Goal: Task Accomplishment & Management: Manage account settings

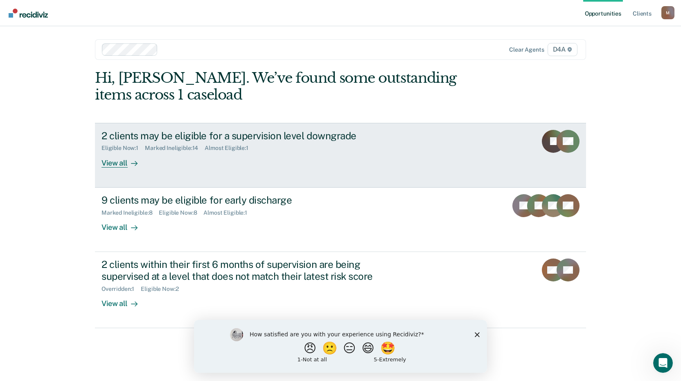
click at [119, 162] on div "View all" at bounding box center [124, 159] width 46 height 16
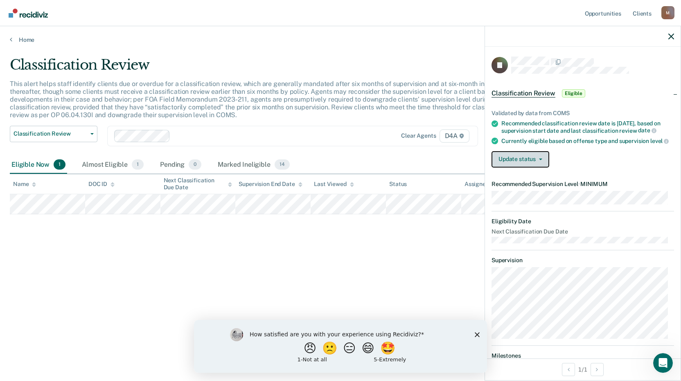
click at [536, 167] on button "Update status" at bounding box center [520, 159] width 58 height 16
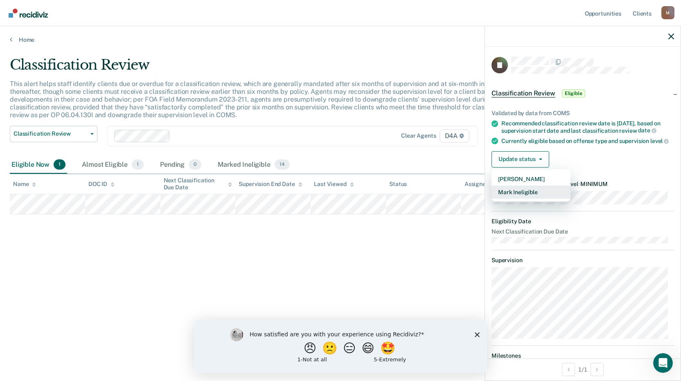
click at [529, 198] on button "Mark Ineligible" at bounding box center [530, 191] width 79 height 13
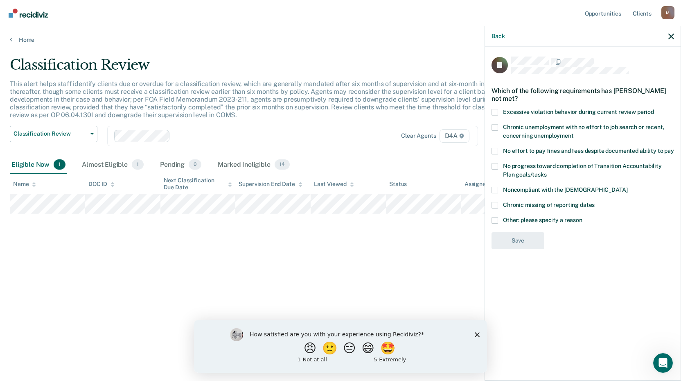
click at [496, 218] on span at bounding box center [494, 220] width 7 height 7
click at [582, 217] on input "Other: please specify a reason" at bounding box center [582, 217] width 0 height 0
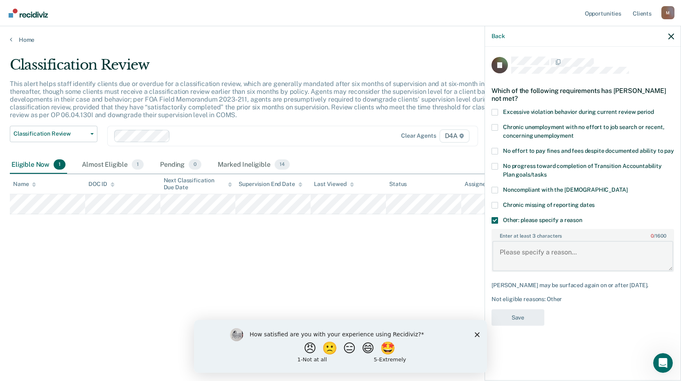
click at [552, 255] on textarea "Enter at least 3 characters 0 / 1600" at bounding box center [582, 256] width 181 height 30
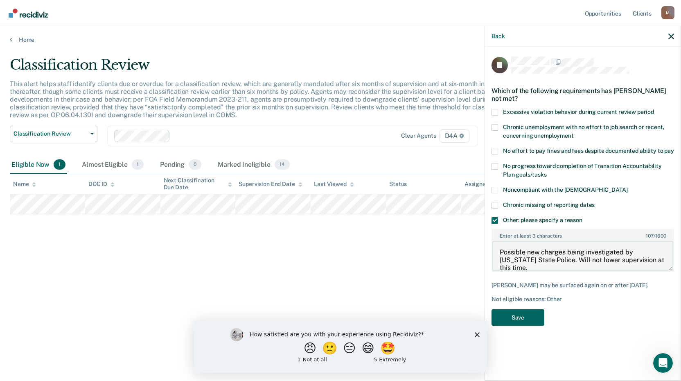
type textarea "Possible new charges being investigated by [US_STATE] State Police. Will not lo…"
click at [524, 314] on button "Save" at bounding box center [517, 317] width 53 height 17
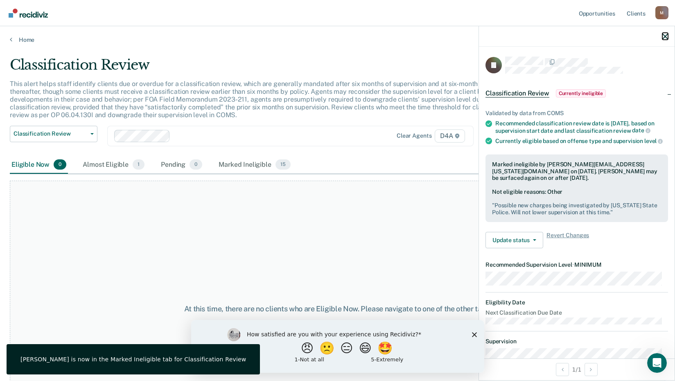
click at [667, 37] on icon "button" at bounding box center [665, 37] width 6 height 6
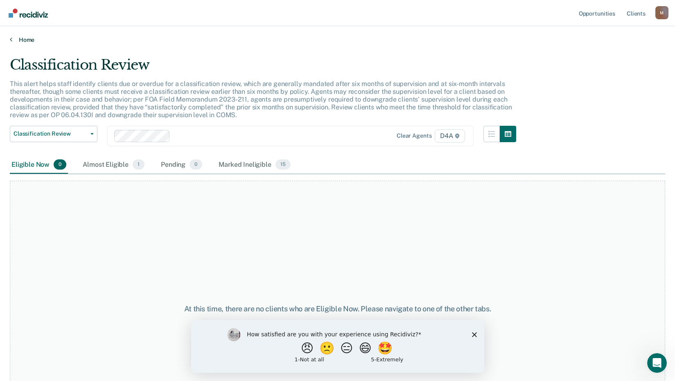
click at [18, 40] on link "Home" at bounding box center [337, 39] width 655 height 7
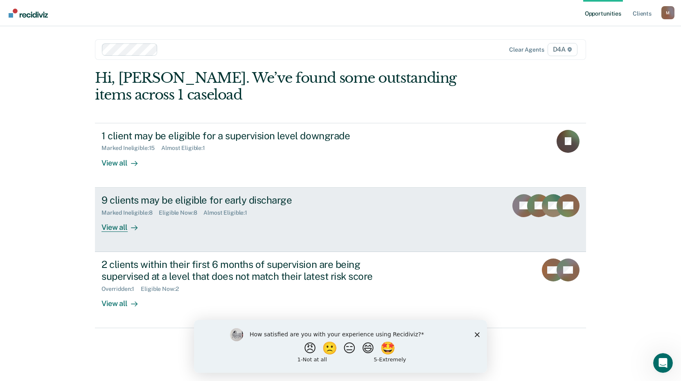
click at [117, 226] on div "View all" at bounding box center [124, 224] width 46 height 16
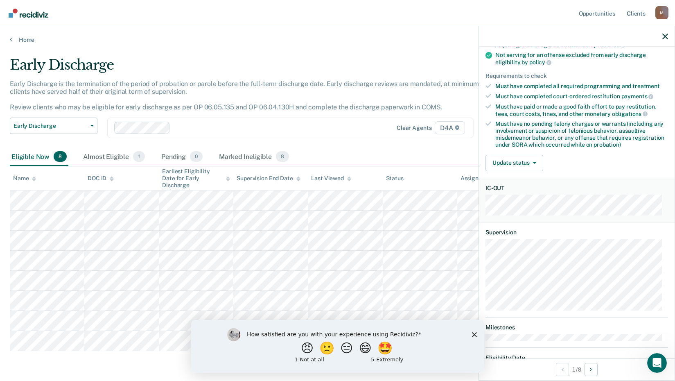
scroll to position [123, 0]
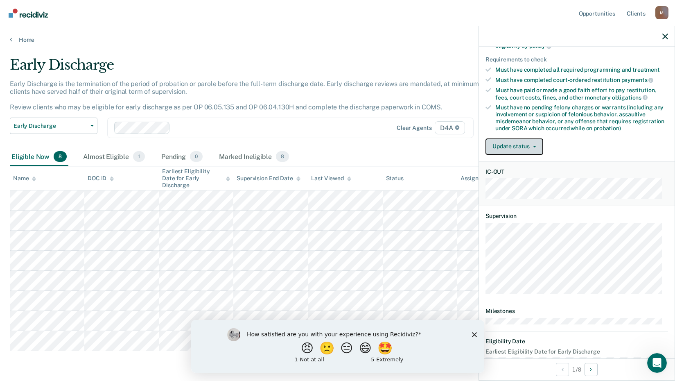
click at [513, 147] on button "Update status" at bounding box center [514, 146] width 58 height 16
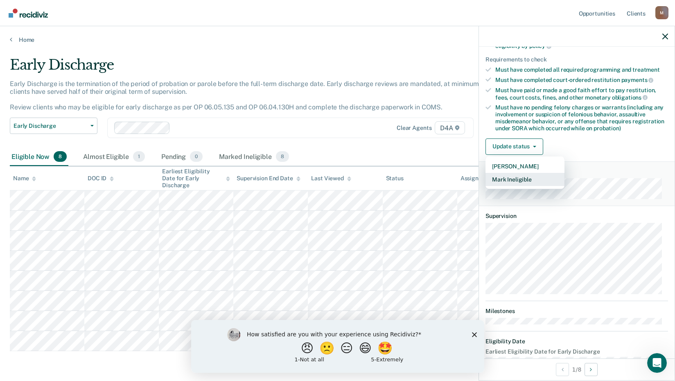
click at [521, 178] on button "Mark Ineligible" at bounding box center [524, 179] width 79 height 13
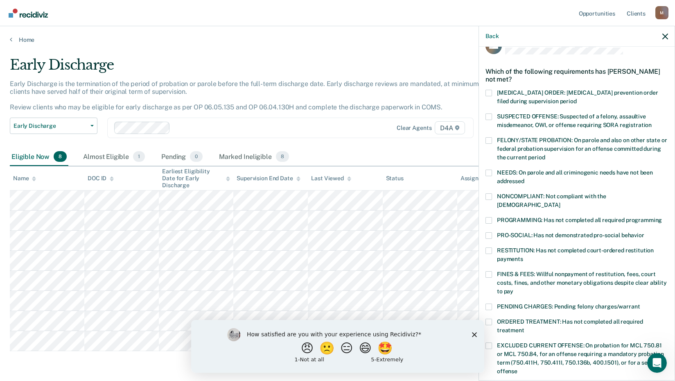
scroll to position [0, 0]
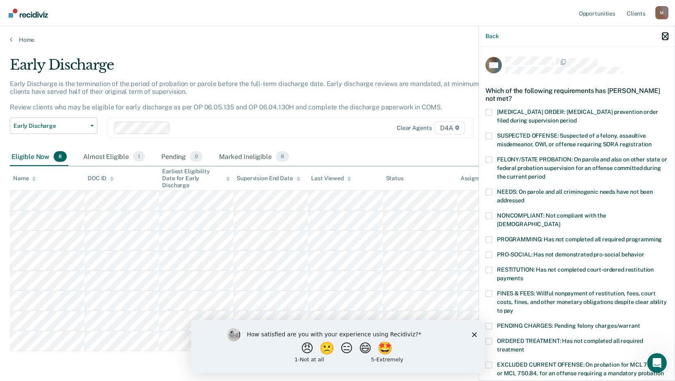
click at [666, 35] on icon "button" at bounding box center [665, 37] width 6 height 6
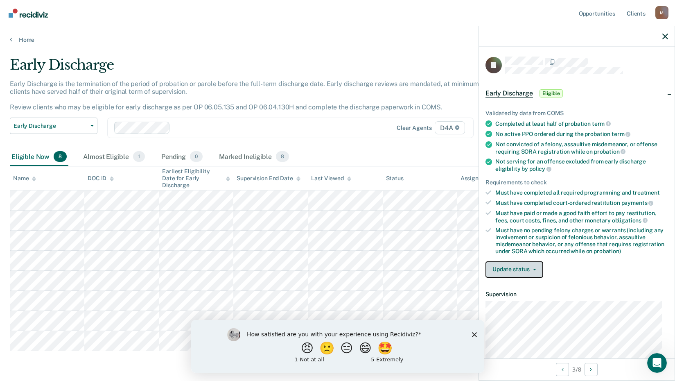
click at [517, 268] on button "Update status" at bounding box center [514, 269] width 58 height 16
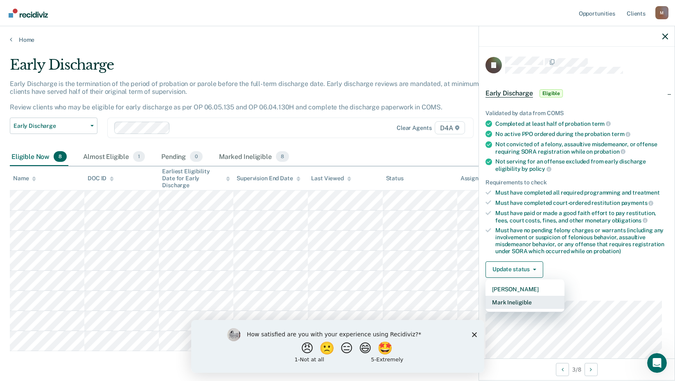
click at [521, 301] on button "Mark Ineligible" at bounding box center [524, 301] width 79 height 13
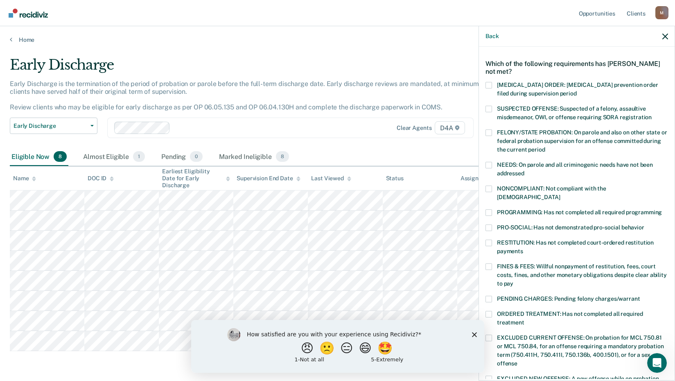
scroll to position [41, 0]
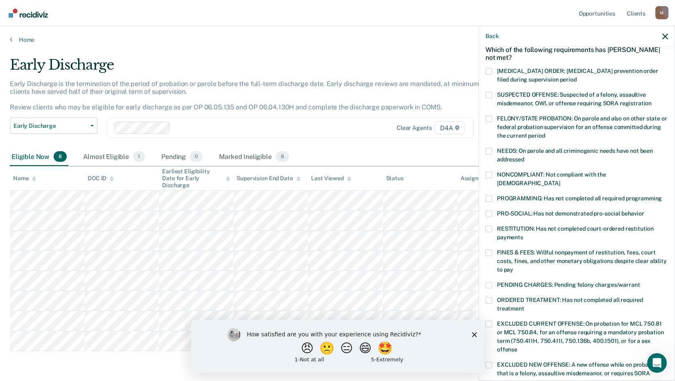
click at [489, 249] on span at bounding box center [488, 252] width 7 height 7
click at [513, 266] on input "FINES & FEES: Willful nonpayment of restitution, fees, court costs, fines, and …" at bounding box center [513, 266] width 0 height 0
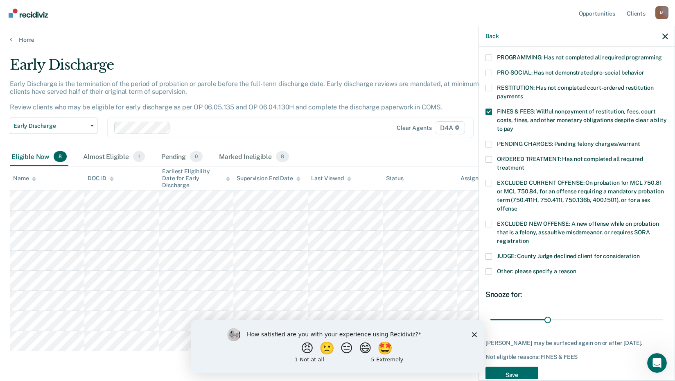
scroll to position [192, 0]
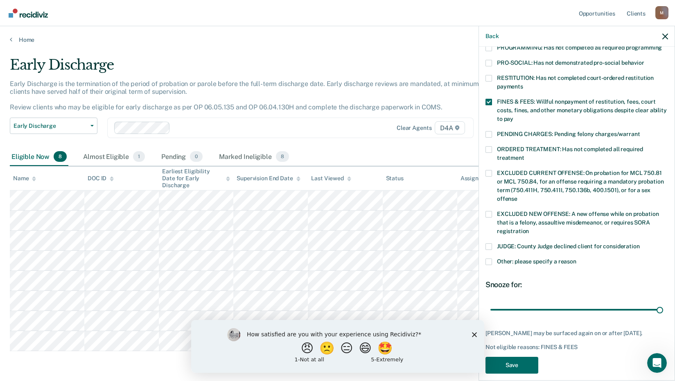
drag, startPoint x: 545, startPoint y: 301, endPoint x: 640, endPoint y: 307, distance: 96.0
type input "90"
click at [663, 302] on input "range" at bounding box center [576, 309] width 173 height 14
click at [523, 356] on button "Save" at bounding box center [511, 364] width 53 height 17
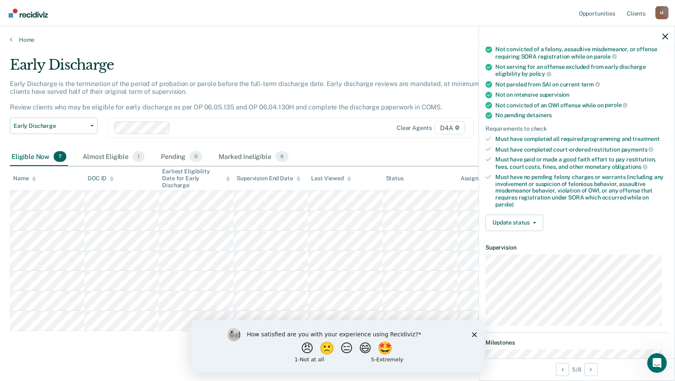
scroll to position [177, 0]
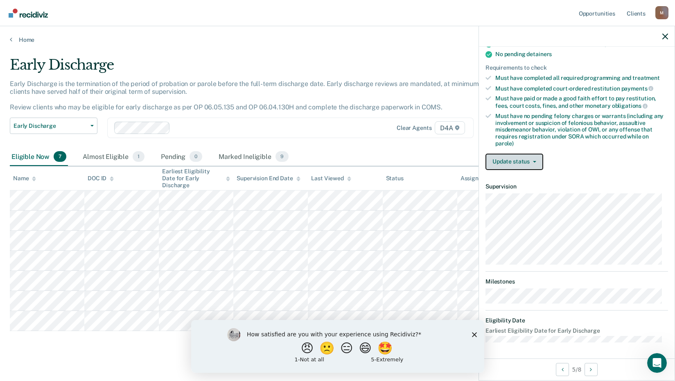
click at [514, 162] on button "Update status" at bounding box center [514, 161] width 58 height 16
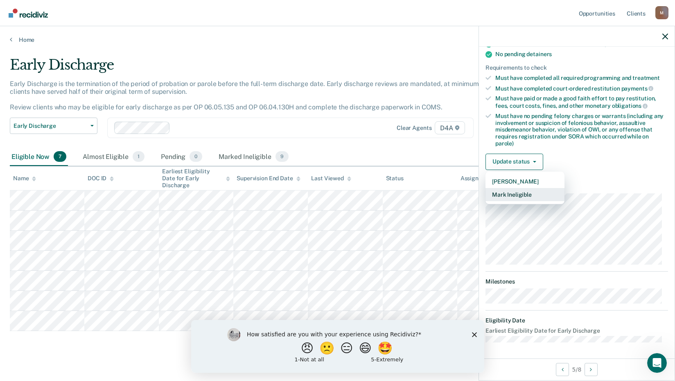
click at [524, 191] on button "Mark Ineligible" at bounding box center [524, 194] width 79 height 13
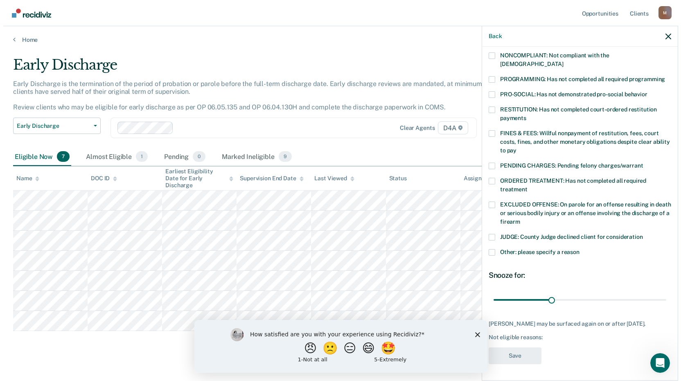
scroll to position [151, 0]
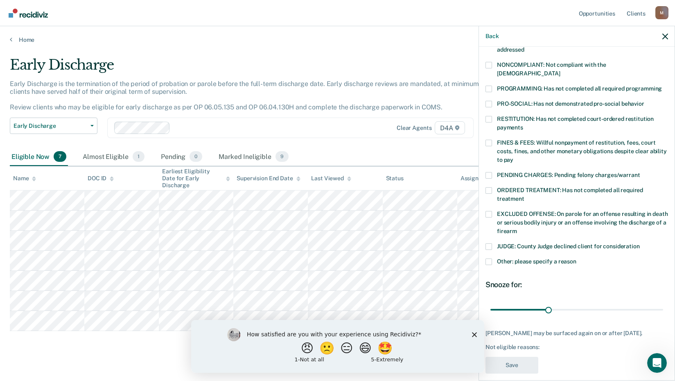
click at [490, 140] on span at bounding box center [488, 143] width 7 height 7
click at [513, 157] on input "FINES & FEES: Willful nonpayment of restitution, fees, court costs, fines, and …" at bounding box center [513, 157] width 0 height 0
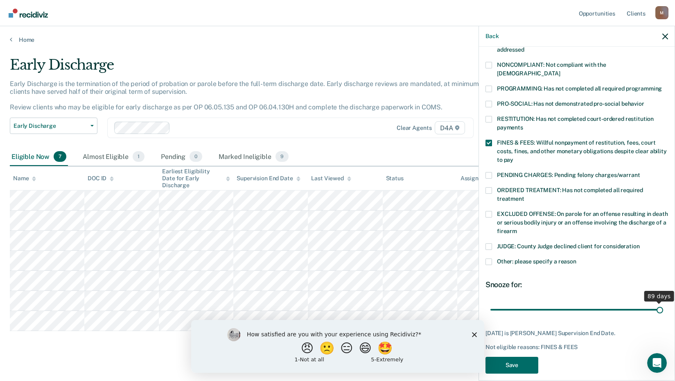
drag, startPoint x: 546, startPoint y: 304, endPoint x: 684, endPoint y: 310, distance: 137.6
type input "89"
click at [663, 310] on input "range" at bounding box center [576, 309] width 173 height 14
click at [525, 356] on button "Save" at bounding box center [511, 364] width 53 height 17
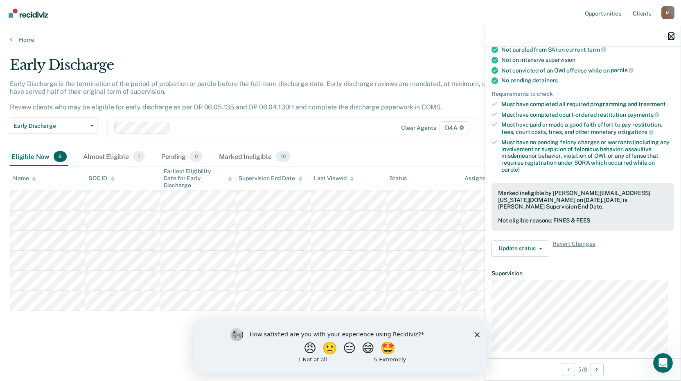
click at [669, 34] on icon "button" at bounding box center [671, 37] width 6 height 6
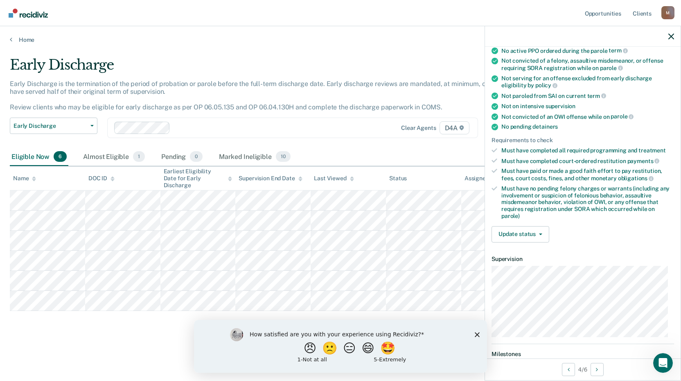
scroll to position [123, 0]
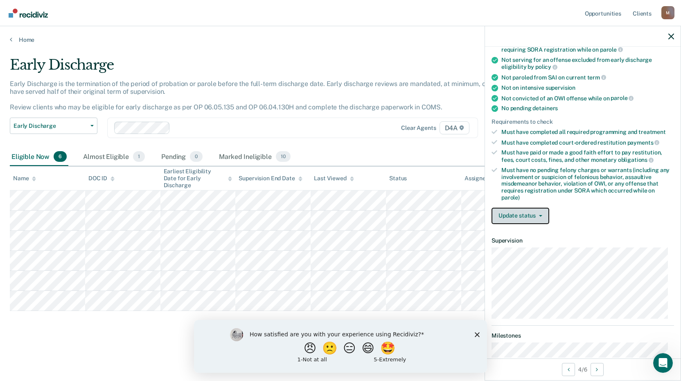
click at [533, 210] on button "Update status" at bounding box center [520, 215] width 58 height 16
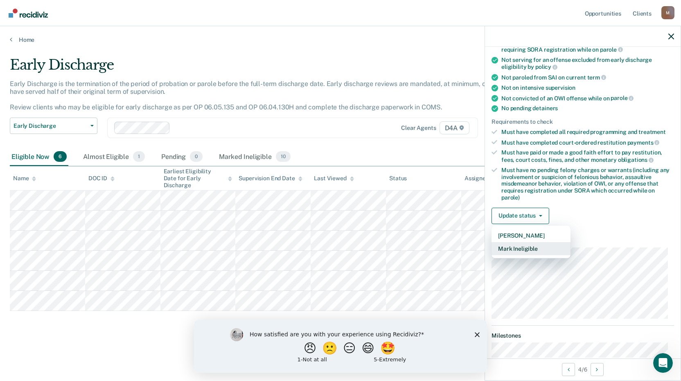
click at [533, 247] on button "Mark Ineligible" at bounding box center [530, 248] width 79 height 13
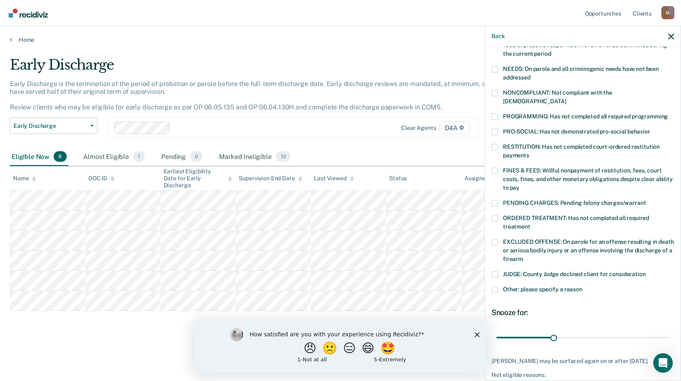
click at [496, 167] on span at bounding box center [494, 170] width 7 height 7
click at [519, 185] on input "FINES & FEES: Willful nonpayment of restitution, fees, court costs, fines, and …" at bounding box center [519, 185] width 0 height 0
drag, startPoint x: 550, startPoint y: 329, endPoint x: 684, endPoint y: 329, distance: 133.4
type input "90"
click at [669, 330] on input "range" at bounding box center [582, 337] width 173 height 14
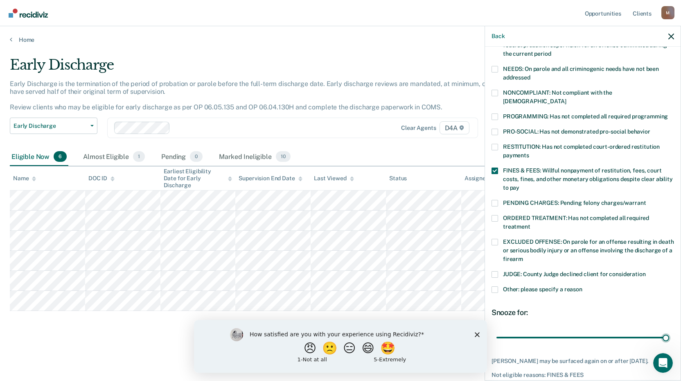
scroll to position [158, 0]
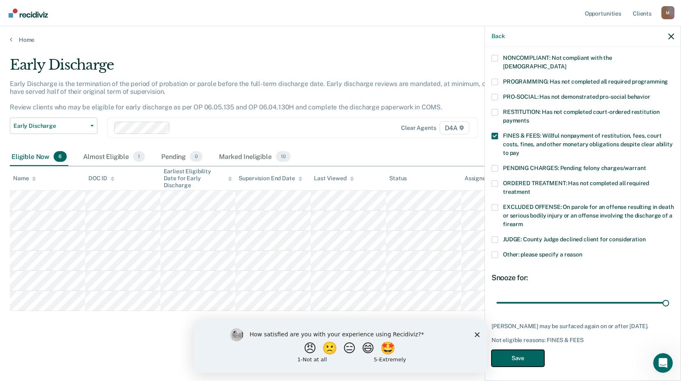
click at [519, 350] on button "Save" at bounding box center [517, 357] width 53 height 17
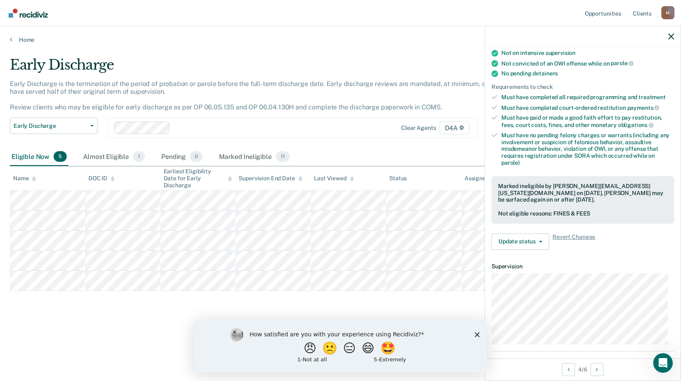
scroll to position [95, 0]
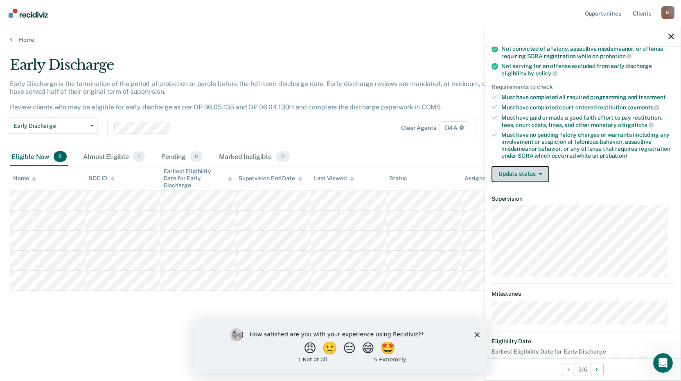
click at [520, 173] on button "Update status" at bounding box center [520, 174] width 58 height 16
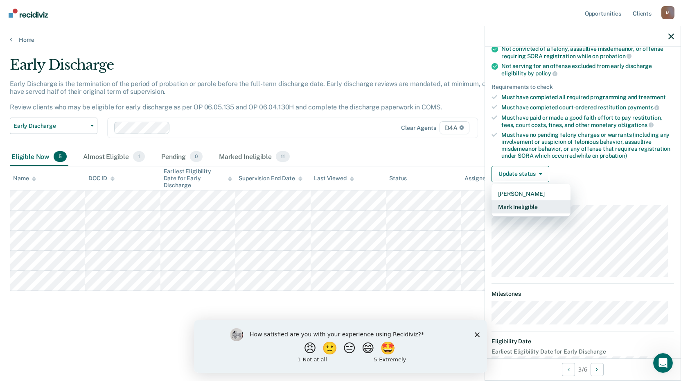
click at [527, 204] on button "Mark Ineligible" at bounding box center [530, 206] width 79 height 13
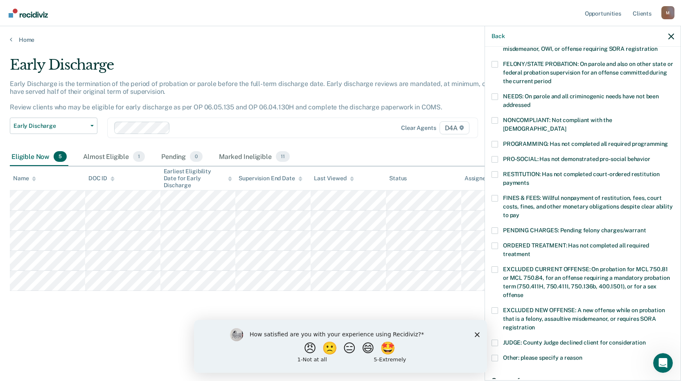
click at [496, 195] on span at bounding box center [494, 198] width 7 height 7
click at [519, 212] on input "FINES & FEES: Willful nonpayment of restitution, fees, court costs, fines, and …" at bounding box center [519, 212] width 0 height 0
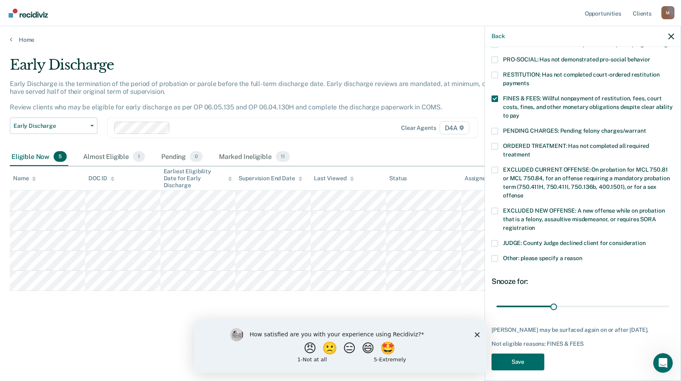
scroll to position [198, 0]
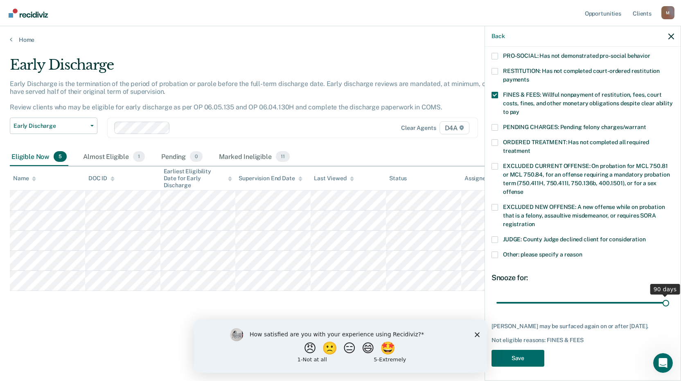
drag, startPoint x: 550, startPoint y: 293, endPoint x: 684, endPoint y: 297, distance: 133.9
type input "90"
click at [669, 297] on input "range" at bounding box center [582, 302] width 173 height 14
click at [532, 351] on button "Save" at bounding box center [517, 357] width 53 height 17
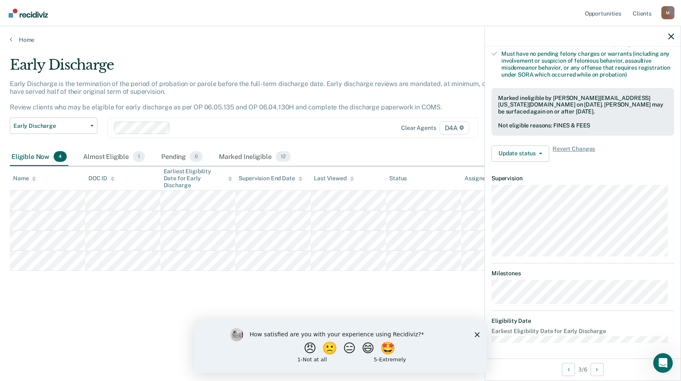
scroll to position [99, 0]
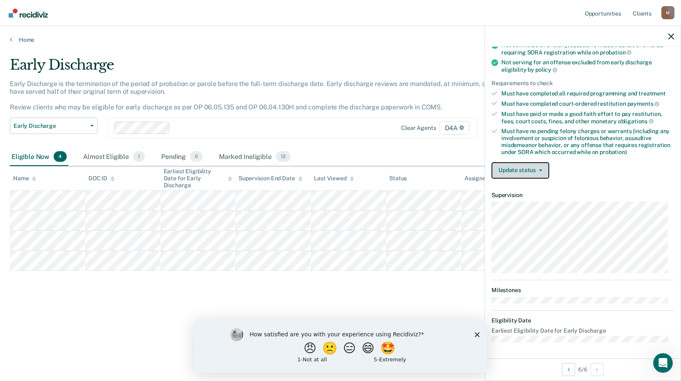
click at [525, 169] on button "Update status" at bounding box center [520, 170] width 58 height 16
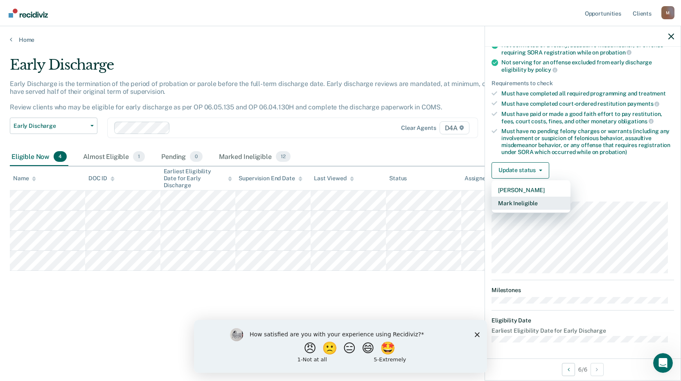
click at [529, 201] on button "Mark Ineligible" at bounding box center [530, 202] width 79 height 13
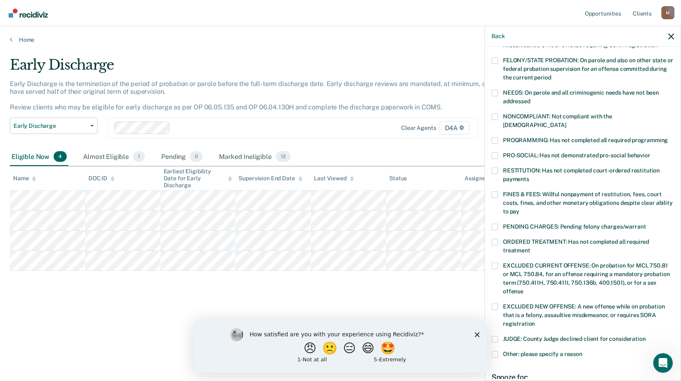
click at [497, 191] on span at bounding box center [494, 194] width 7 height 7
click at [519, 208] on input "FINES & FEES: Willful nonpayment of restitution, fees, court costs, fines, and …" at bounding box center [519, 208] width 0 height 0
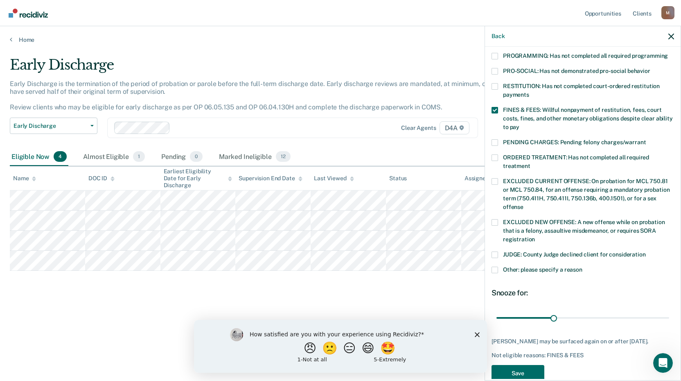
scroll to position [198, 0]
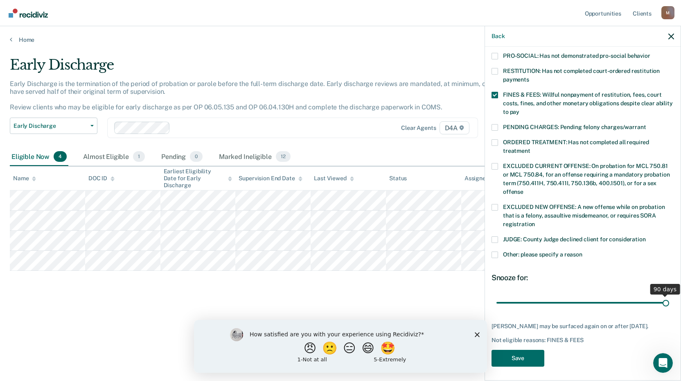
drag, startPoint x: 550, startPoint y: 295, endPoint x: 684, endPoint y: 294, distance: 133.4
type input "90"
click at [669, 295] on input "range" at bounding box center [582, 302] width 173 height 14
click at [524, 350] on button "Save" at bounding box center [517, 357] width 53 height 17
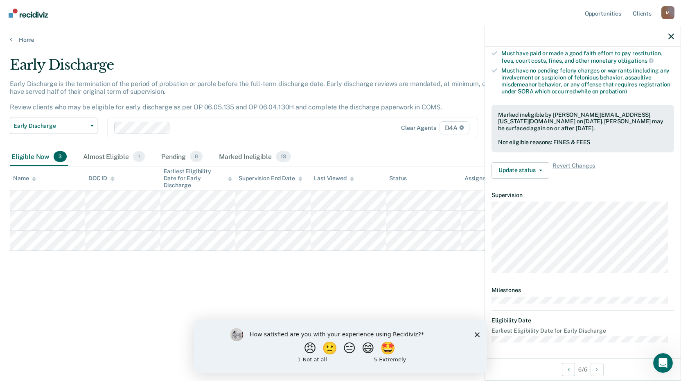
scroll to position [144, 0]
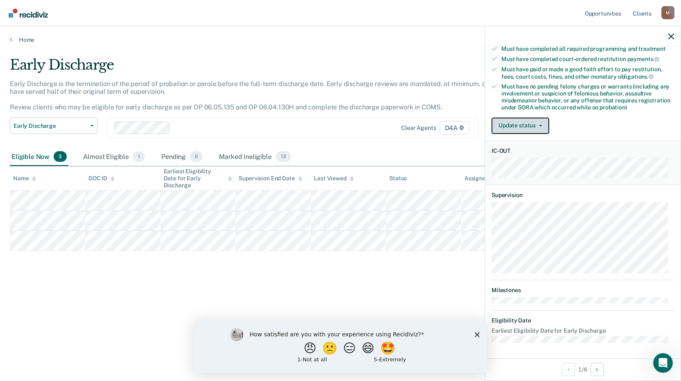
click at [537, 121] on button "Update status" at bounding box center [520, 125] width 58 height 16
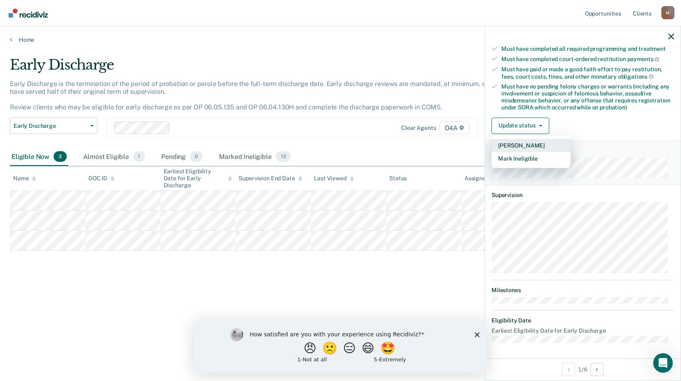
click at [538, 141] on button "[PERSON_NAME]" at bounding box center [530, 145] width 79 height 13
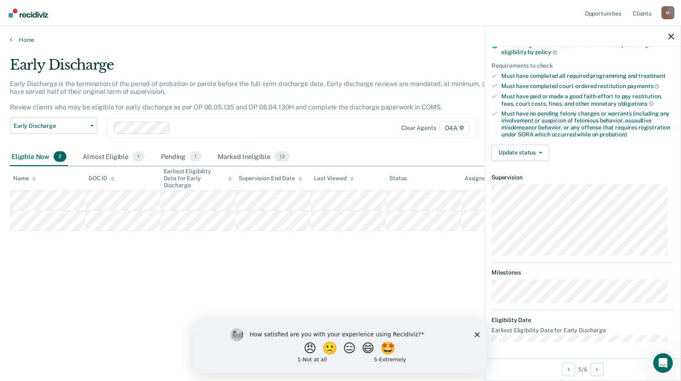
scroll to position [116, 0]
click at [526, 155] on button "Update status" at bounding box center [520, 153] width 58 height 16
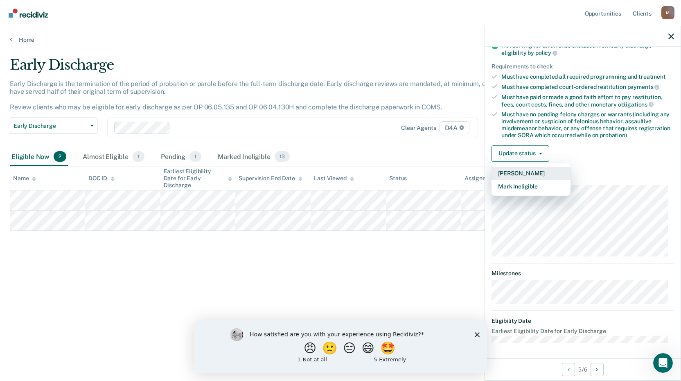
click at [525, 173] on button "[PERSON_NAME]" at bounding box center [530, 173] width 79 height 13
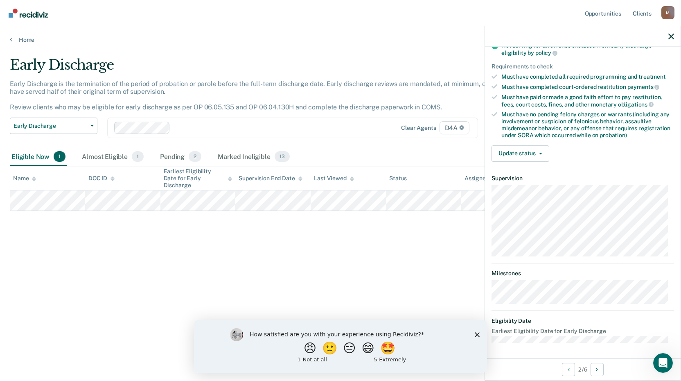
scroll to position [99, 0]
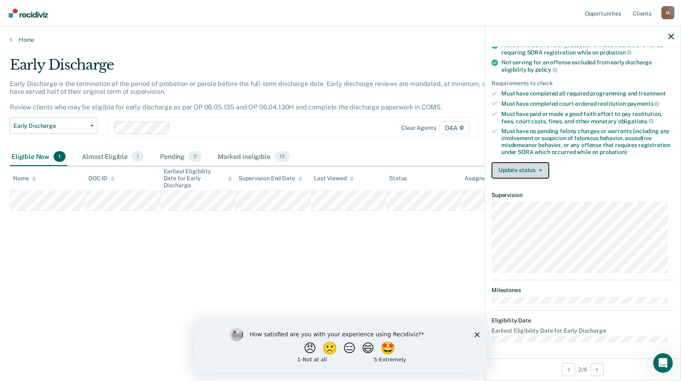
click at [538, 167] on button "Update status" at bounding box center [520, 170] width 58 height 16
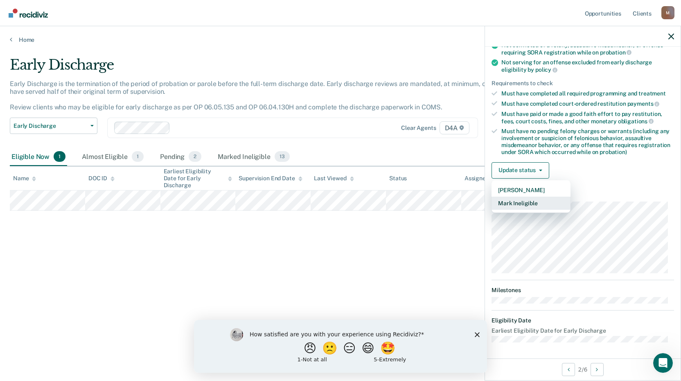
click at [523, 202] on button "Mark Ineligible" at bounding box center [530, 202] width 79 height 13
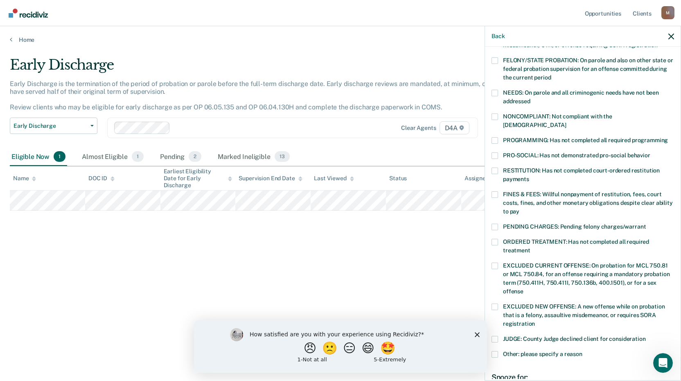
click at [494, 167] on span at bounding box center [494, 170] width 7 height 7
click at [529, 176] on input "RESTITUTION: Has not completed court-ordered restitution payments" at bounding box center [529, 176] width 0 height 0
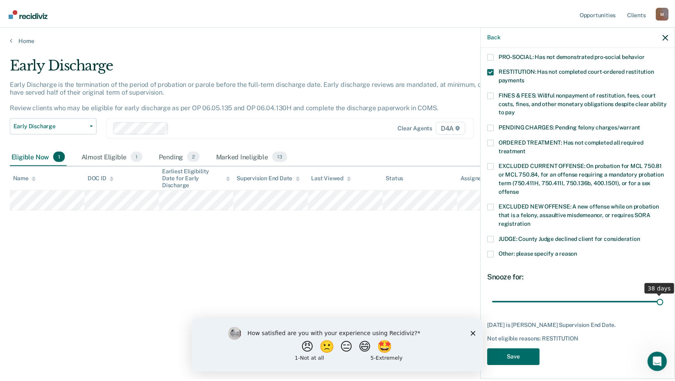
scroll to position [192, 0]
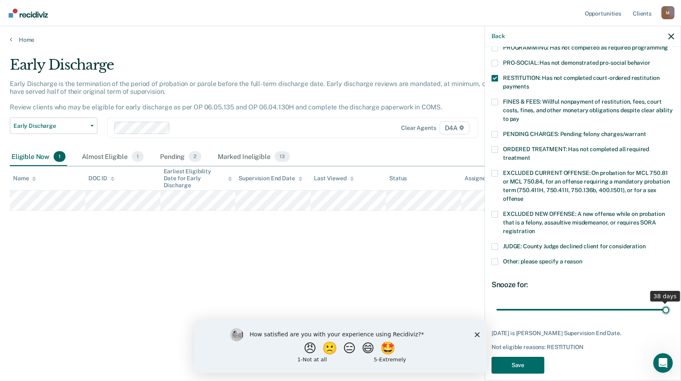
drag, startPoint x: 627, startPoint y: 294, endPoint x: 663, endPoint y: 294, distance: 36.4
type input "38"
click at [663, 302] on input "range" at bounding box center [582, 309] width 173 height 14
click at [520, 356] on button "Save" at bounding box center [517, 364] width 53 height 17
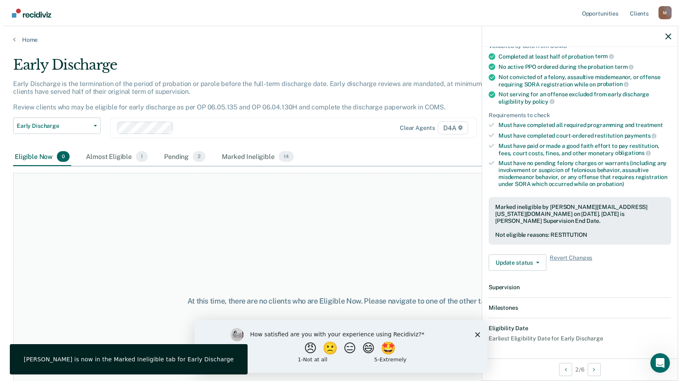
scroll to position [160, 0]
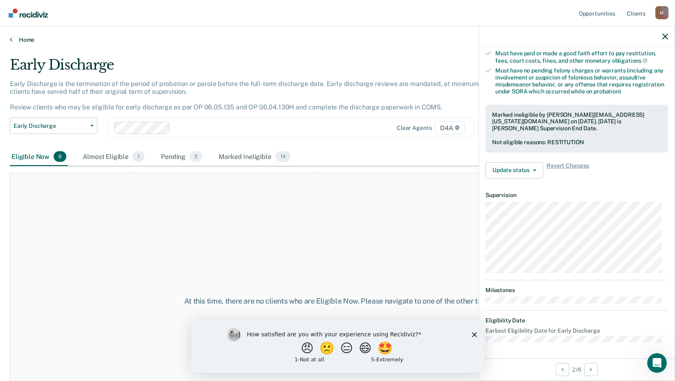
click at [10, 38] on icon at bounding box center [11, 39] width 2 height 7
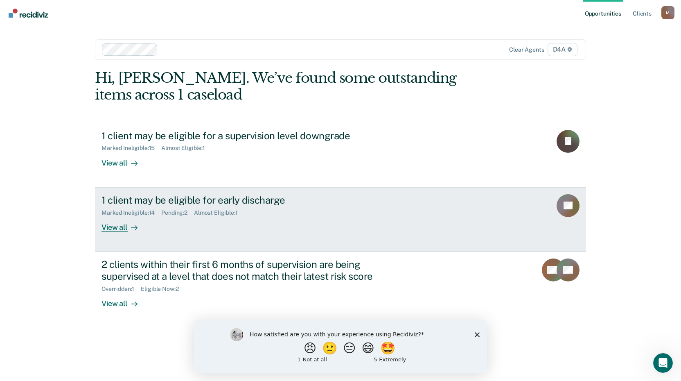
click at [119, 228] on div "View all" at bounding box center [124, 224] width 46 height 16
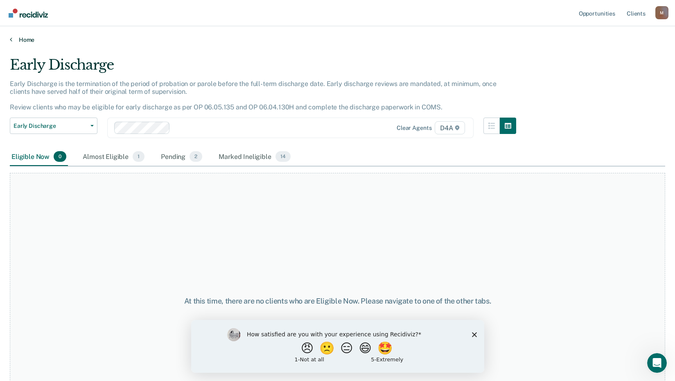
click at [14, 40] on link "Home" at bounding box center [337, 39] width 655 height 7
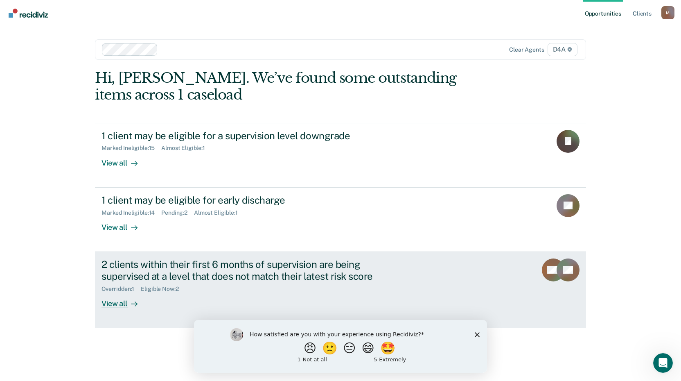
click at [161, 273] on div "2 clients within their first 6 months of supervision are being supervised at a …" at bounding box center [244, 270] width 287 height 24
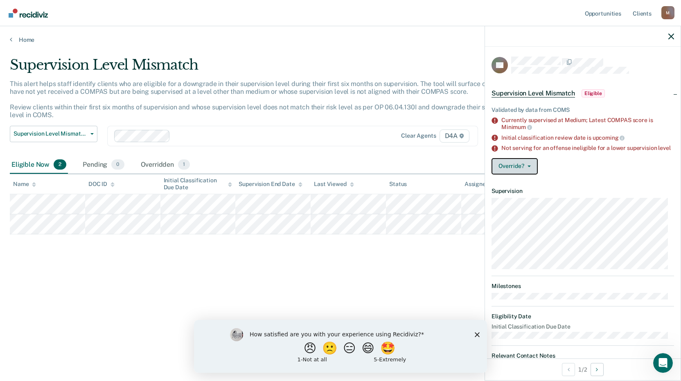
click at [527, 173] on button "Override?" at bounding box center [514, 166] width 46 height 16
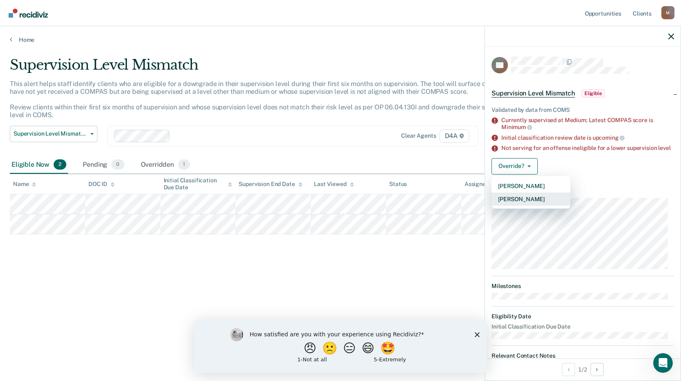
click at [528, 203] on button "[PERSON_NAME]" at bounding box center [530, 198] width 79 height 13
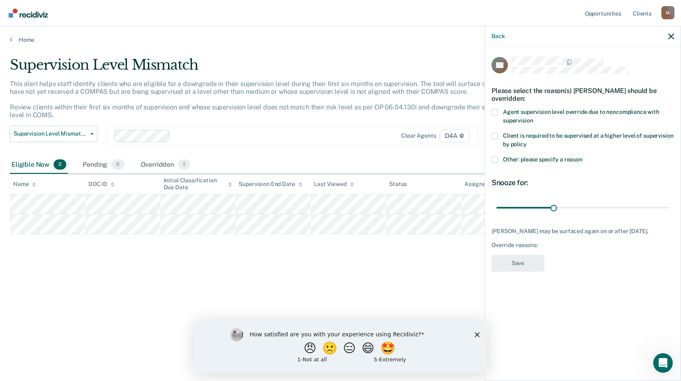
click at [494, 133] on span at bounding box center [494, 136] width 7 height 7
click at [527, 141] on input "Client is required to be supervised at a higher level of supervision by policy" at bounding box center [527, 141] width 0 height 0
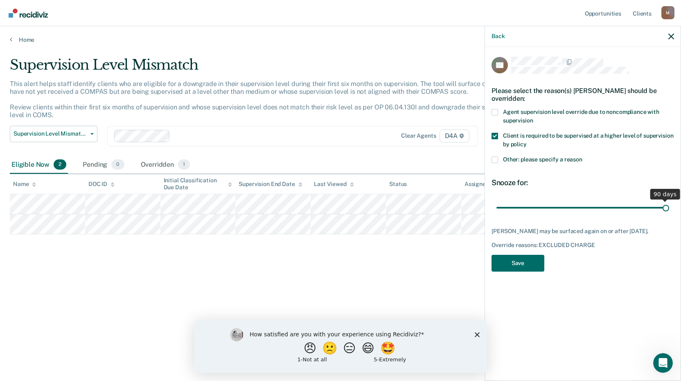
drag, startPoint x: 554, startPoint y: 205, endPoint x: 684, endPoint y: 209, distance: 129.4
type input "90"
click at [669, 209] on input "range" at bounding box center [582, 207] width 173 height 14
click at [532, 266] on button "Save" at bounding box center [517, 263] width 53 height 17
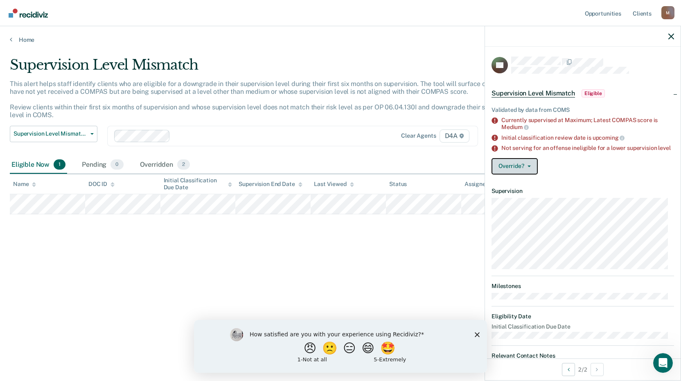
click at [529, 170] on button "Override?" at bounding box center [514, 166] width 46 height 16
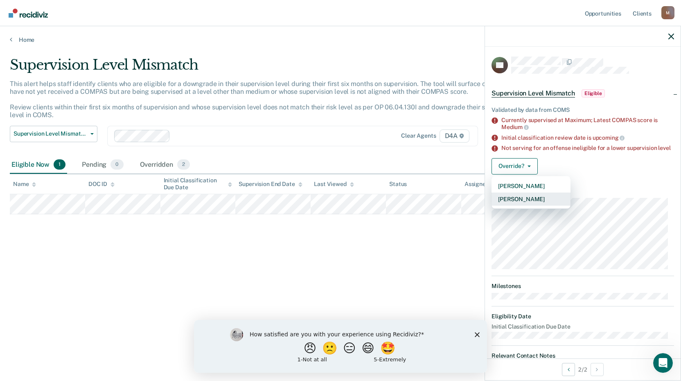
click at [521, 204] on button "[PERSON_NAME]" at bounding box center [530, 198] width 79 height 13
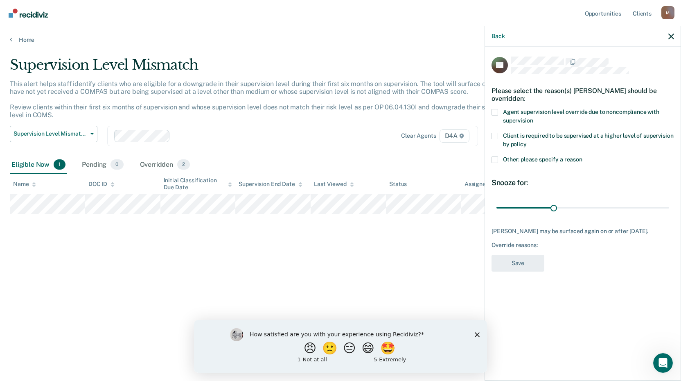
click at [498, 113] on span at bounding box center [494, 112] width 7 height 7
click at [533, 117] on input "Agent supervision level override due to noncompliance with supervision" at bounding box center [533, 117] width 0 height 0
drag, startPoint x: 553, startPoint y: 204, endPoint x: 684, endPoint y: 203, distance: 131.0
type input "90"
click at [669, 203] on input "range" at bounding box center [582, 207] width 173 height 14
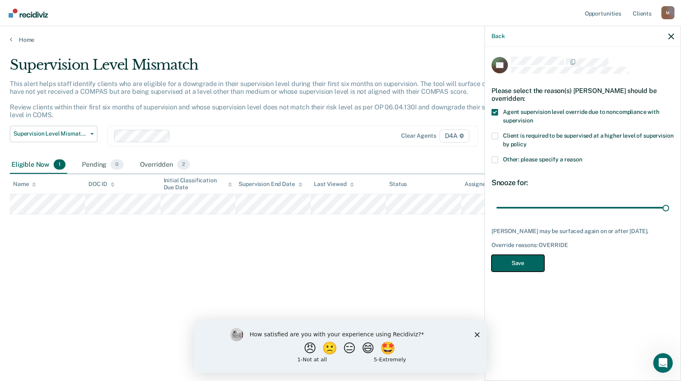
click at [521, 268] on button "Save" at bounding box center [517, 263] width 53 height 17
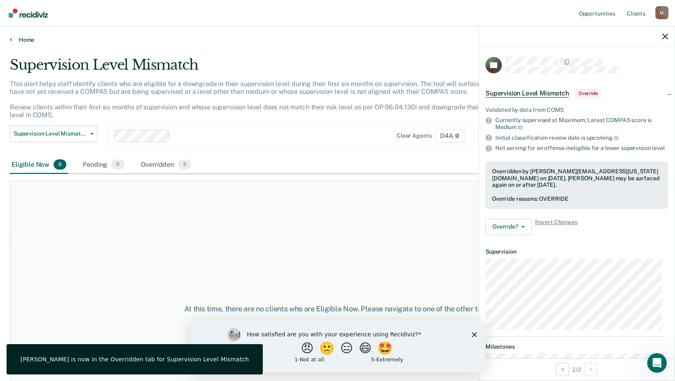
click at [11, 38] on icon at bounding box center [11, 39] width 2 height 7
